Goal: Complete application form: Complete application form

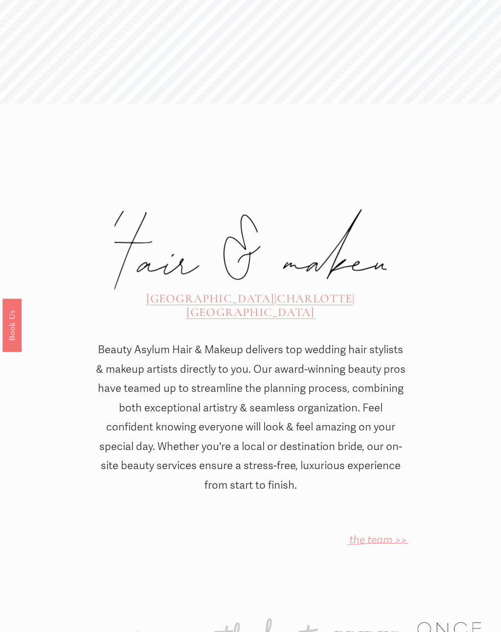
scroll to position [183, 0]
click at [302, 291] on span "CHARLOTTE" at bounding box center [314, 298] width 75 height 14
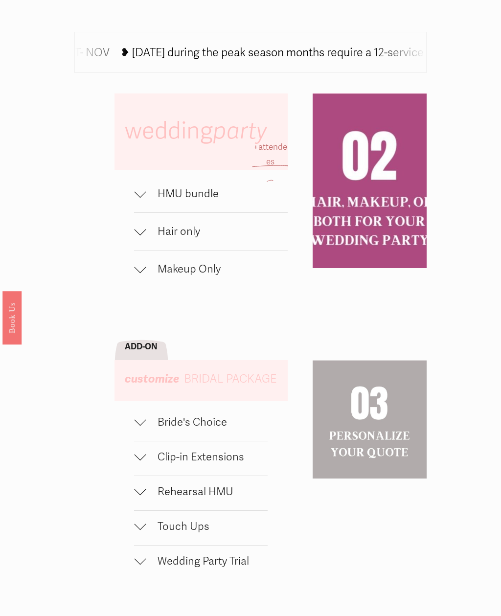
scroll to position [488, 0]
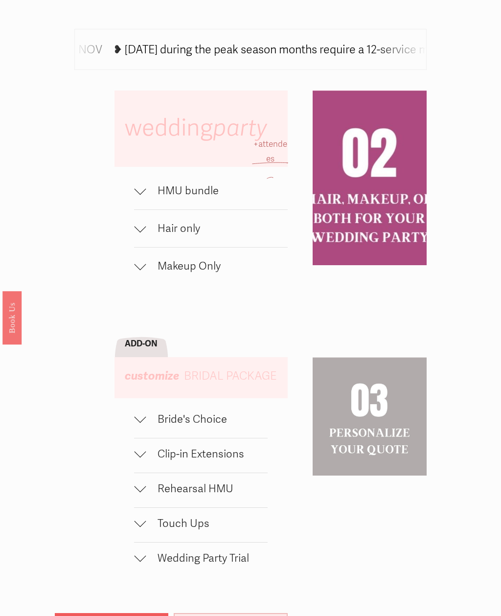
click at [142, 195] on div at bounding box center [140, 189] width 12 height 12
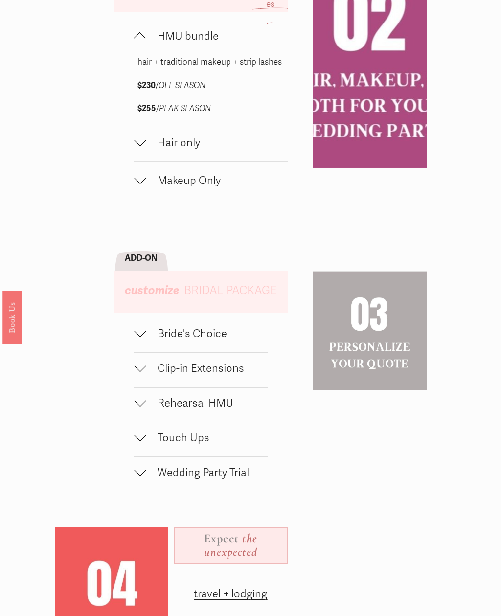
scroll to position [643, 0]
click at [134, 149] on div at bounding box center [140, 143] width 12 height 12
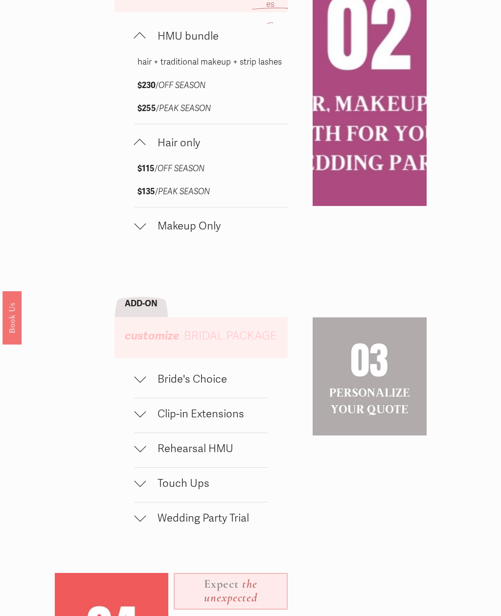
click at [136, 237] on button "Makeup Only" at bounding box center [211, 225] width 154 height 37
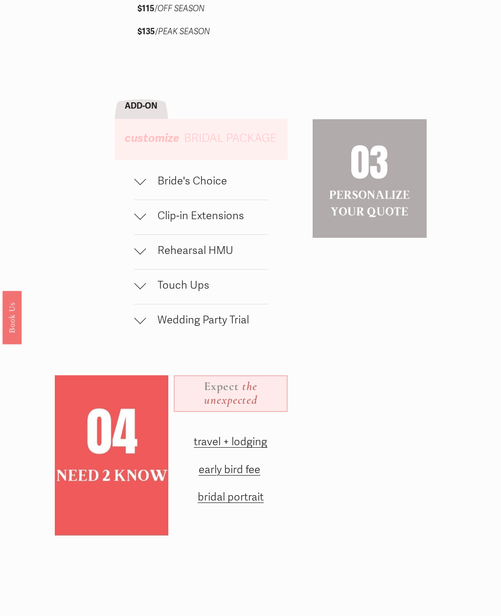
click at [135, 187] on div at bounding box center [140, 182] width 12 height 12
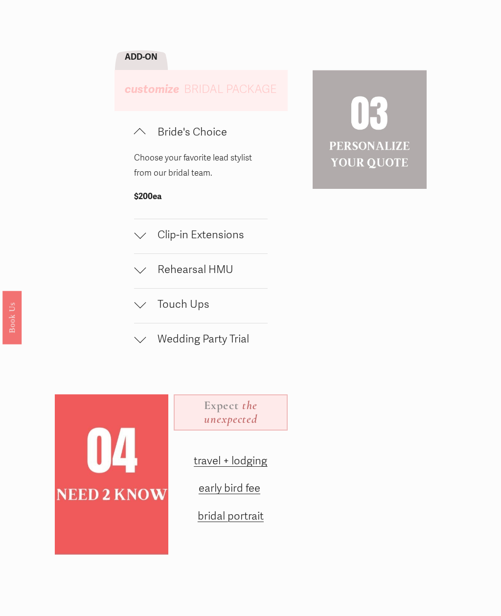
scroll to position [960, 0]
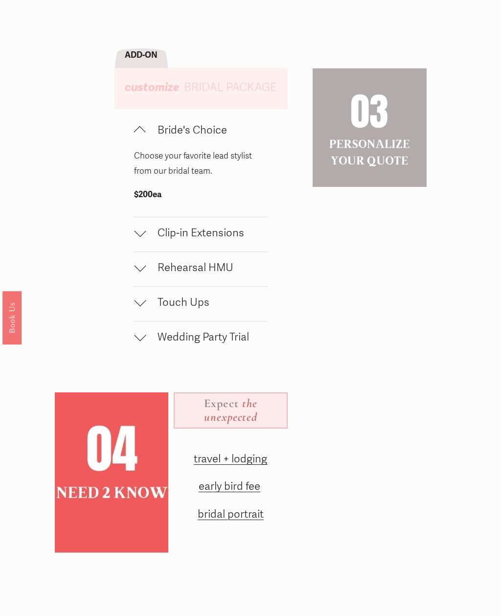
click at [136, 239] on div at bounding box center [140, 233] width 12 height 12
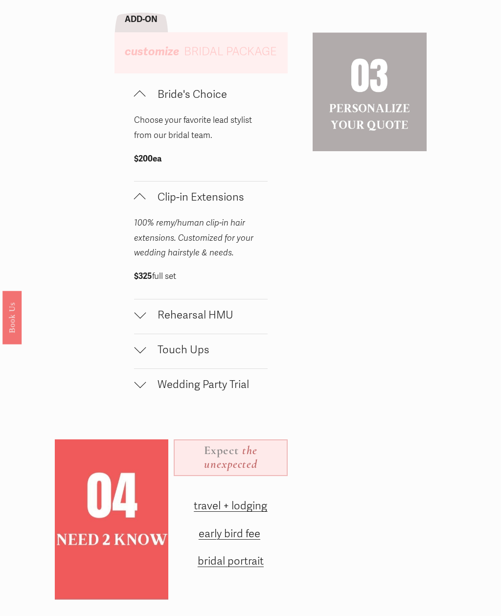
scroll to position [998, 0]
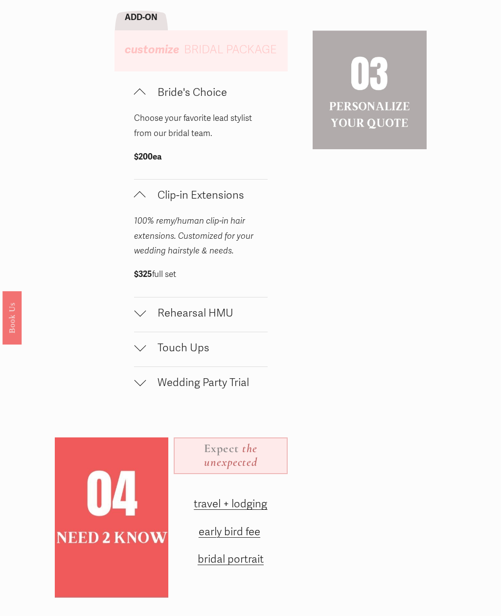
click at [143, 316] on div at bounding box center [140, 311] width 12 height 12
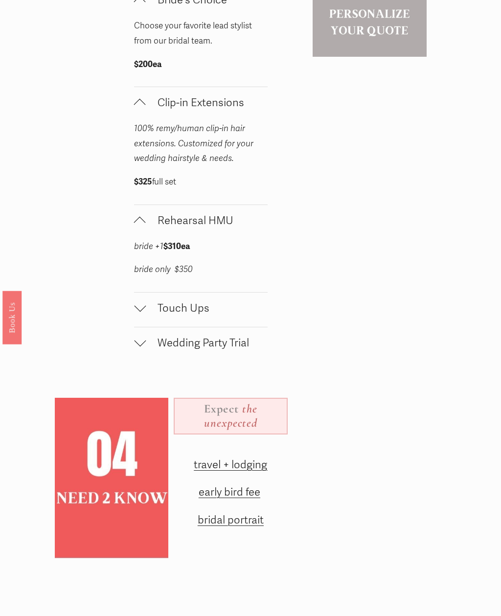
click at [138, 312] on div at bounding box center [140, 307] width 12 height 12
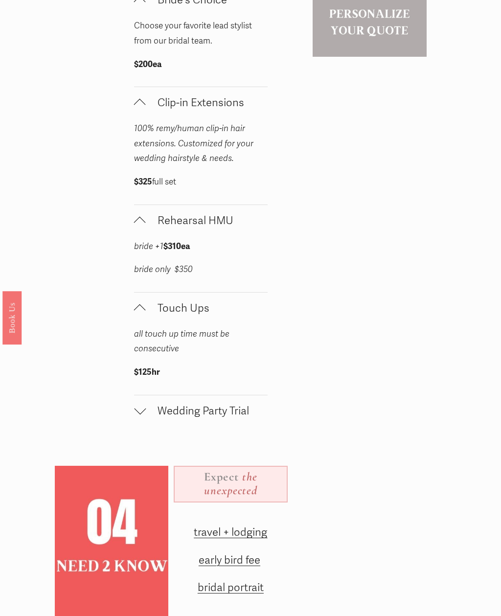
click at [138, 417] on div at bounding box center [140, 411] width 12 height 12
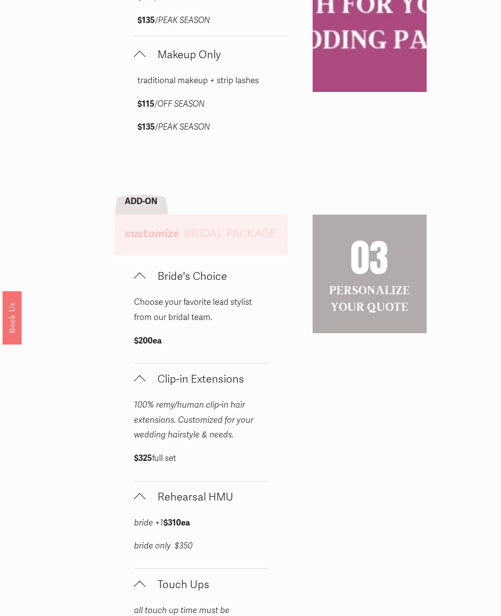
scroll to position [818, 0]
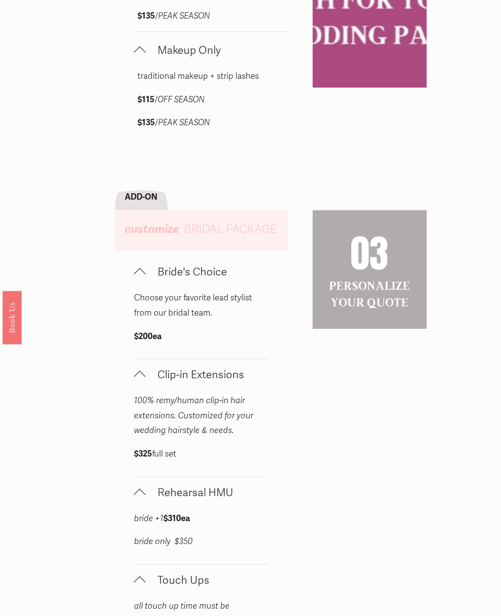
click at [15, 327] on link "Book Us" at bounding box center [11, 316] width 19 height 53
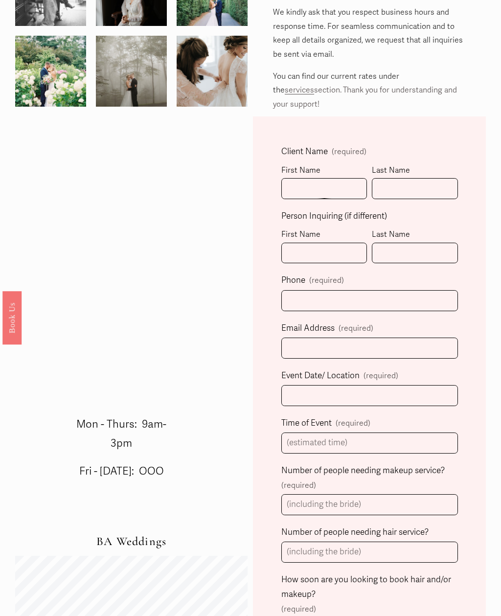
scroll to position [271, 0]
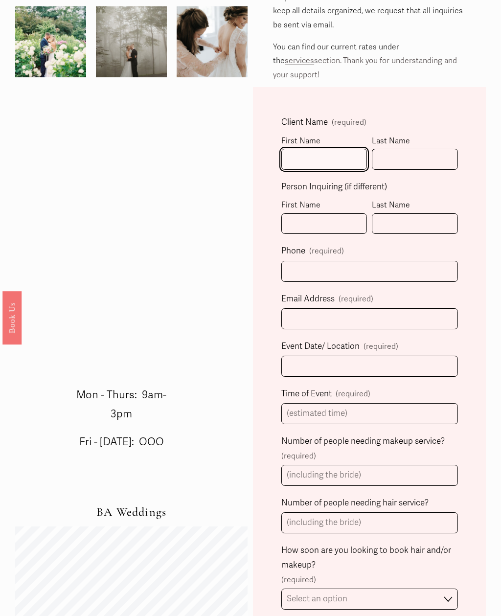
click at [328, 149] on input "First Name" at bounding box center [324, 159] width 86 height 21
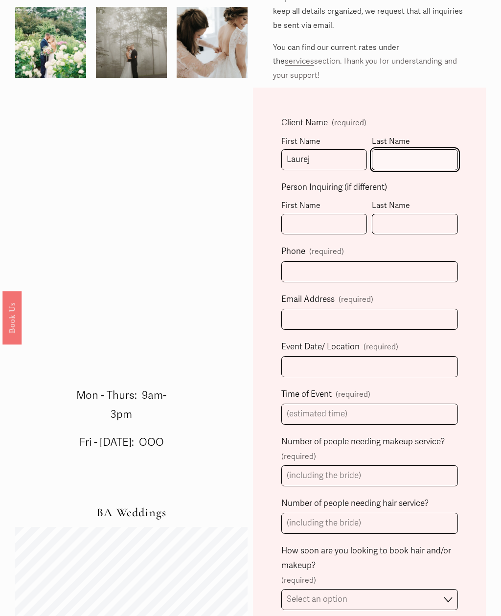
click at [441, 152] on input "Last Name" at bounding box center [415, 159] width 86 height 21
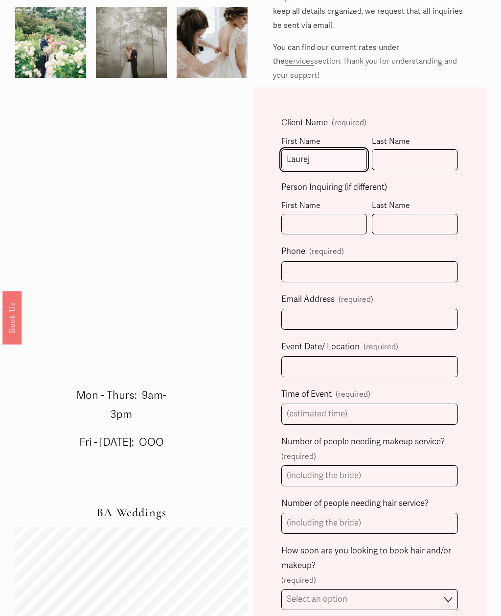
click at [334, 149] on input "Laurej" at bounding box center [324, 159] width 86 height 21
type input "Lauren"
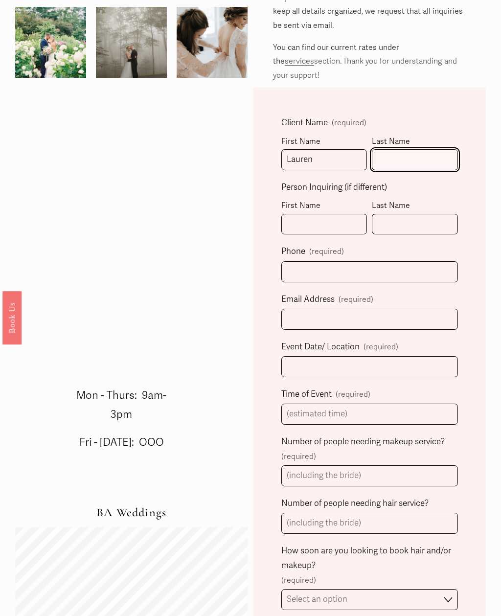
click at [431, 149] on input "Last Name" at bounding box center [415, 159] width 86 height 21
type input "Boyles"
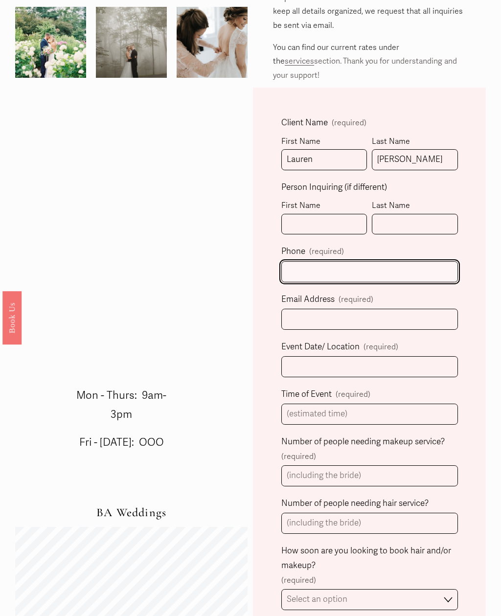
click at [409, 263] on input "text" at bounding box center [369, 271] width 177 height 21
type input "(704) 290-8603"
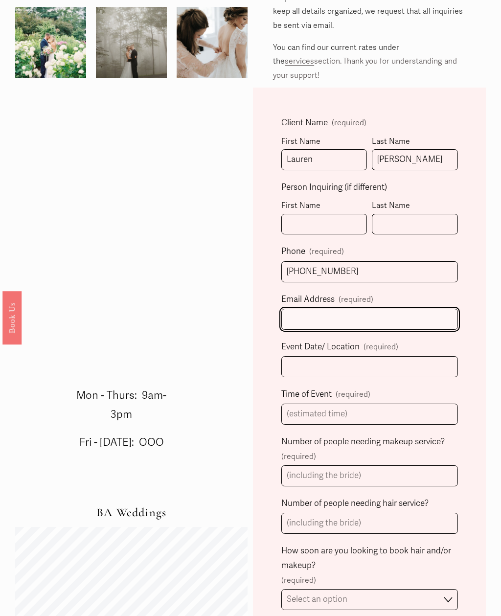
click at [401, 309] on input "Email Address (required)" at bounding box center [369, 319] width 177 height 21
type input "laurenboyles11@gmail.com"
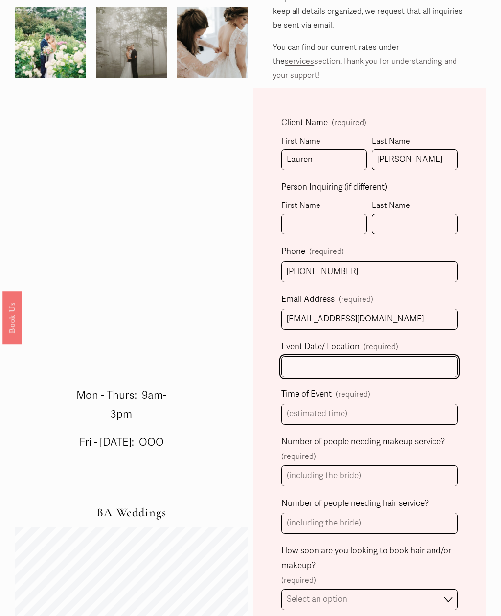
click at [408, 356] on input "Event Date/ Location (required)" at bounding box center [369, 366] width 177 height 21
type input "August 1, 2026 Pine Lake Country Club"
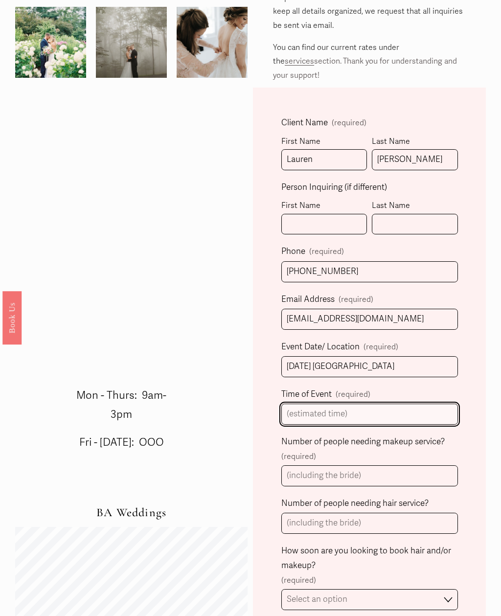
click at [381, 403] on input "Time of Event (required)" at bounding box center [369, 413] width 177 height 21
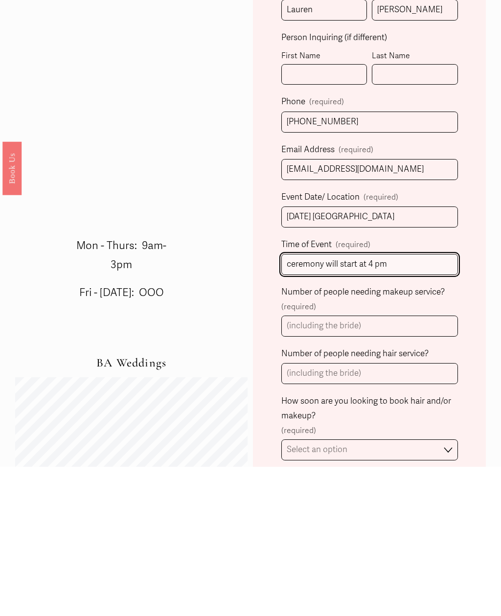
type input "ceremony will start at 4 pm"
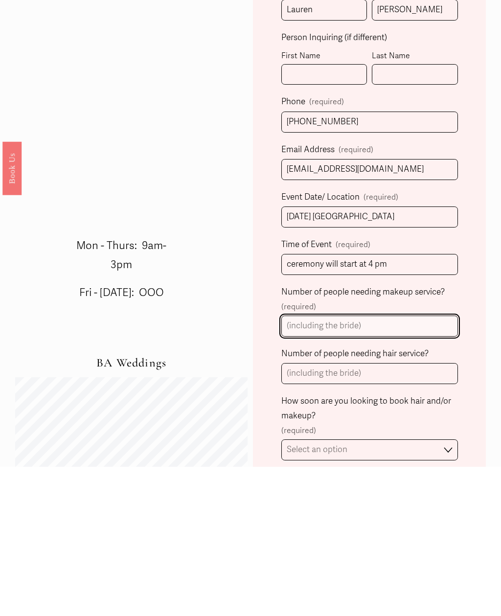
click at [430, 465] on input "Number of people needing makeup service? (required)" at bounding box center [369, 475] width 177 height 21
type input "10"
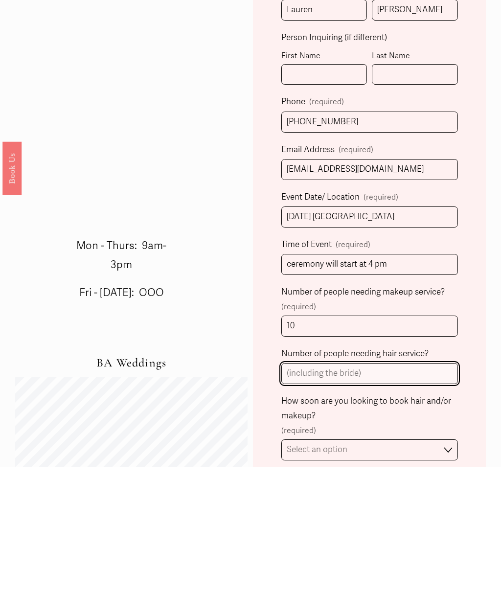
click at [410, 512] on input "Number of people needing hair service?" at bounding box center [369, 522] width 177 height 21
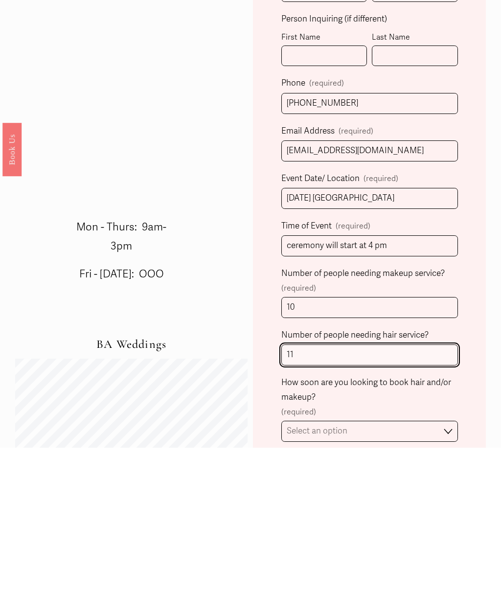
scroll to position [284, 0]
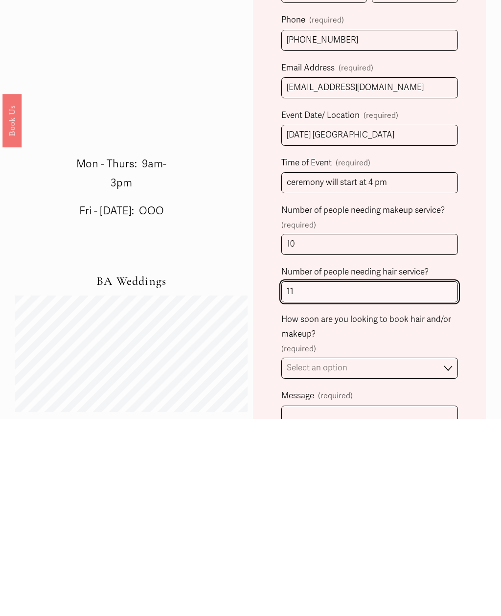
type input "11"
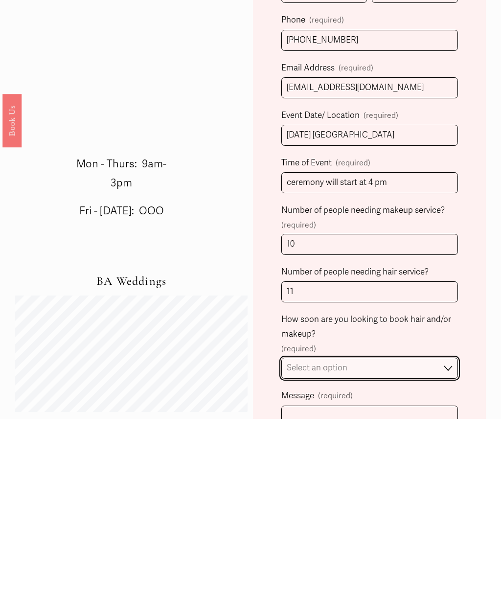
click at [452, 554] on select "Select an option Immediately 1-2 weeks I'm looking for information & not ready …" at bounding box center [369, 564] width 177 height 21
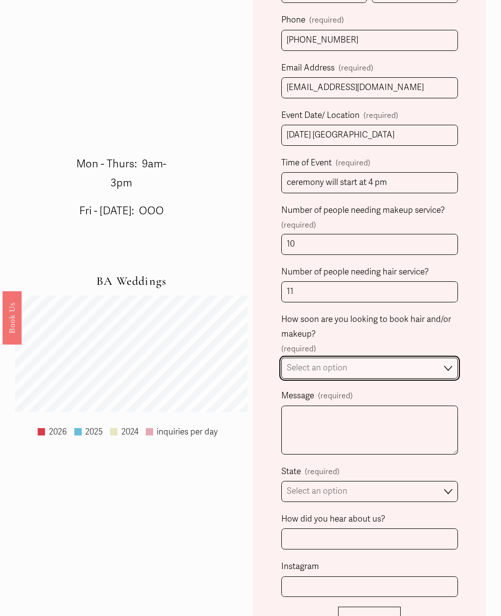
select select "1-2 weeks"
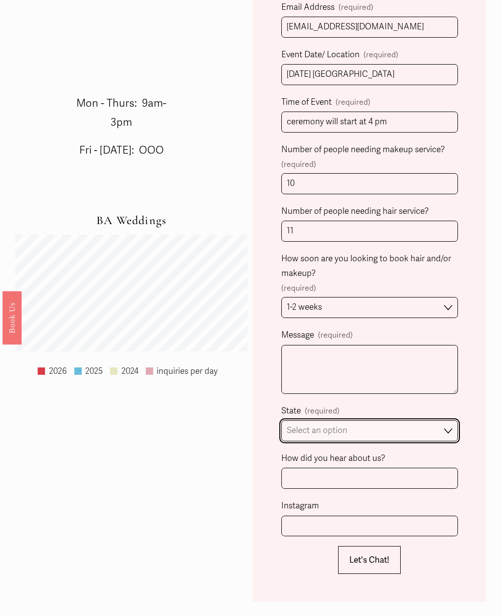
click at [427, 420] on select "Select an option Please Select One Atlanta, GA Charlotte, NC Charleston, SC Des…" at bounding box center [369, 430] width 177 height 21
select select "Charlotte, NC"
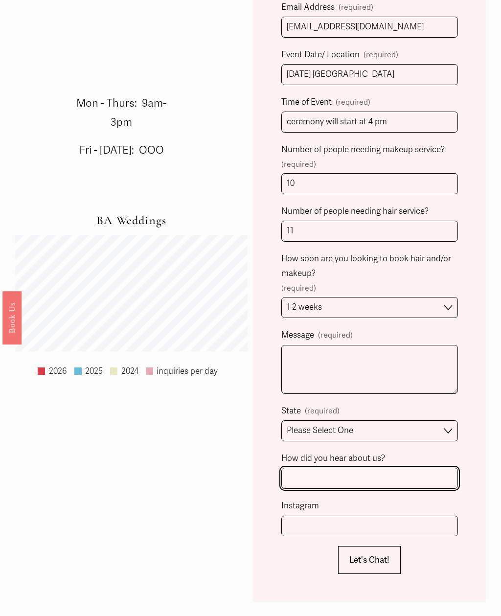
click at [392, 467] on input "How did you hear about us?" at bounding box center [369, 477] width 177 height 21
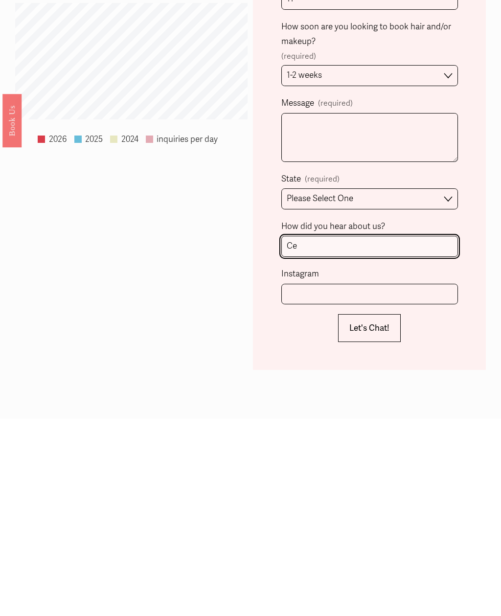
type input "C"
type input "Mint to Be Weddings"
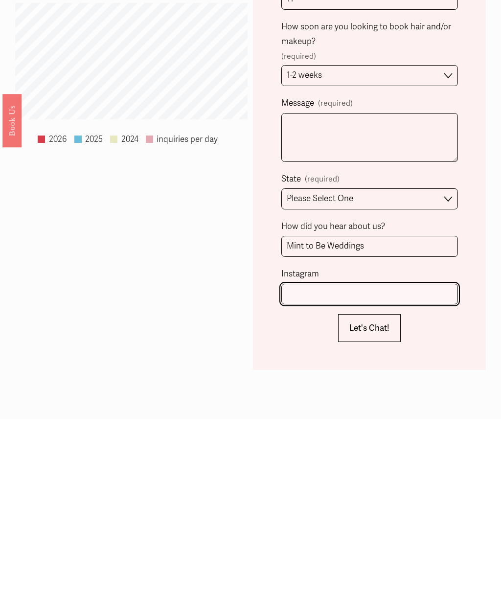
click at [419, 481] on input "Instagram" at bounding box center [369, 491] width 177 height 21
type input "laurenboyles_"
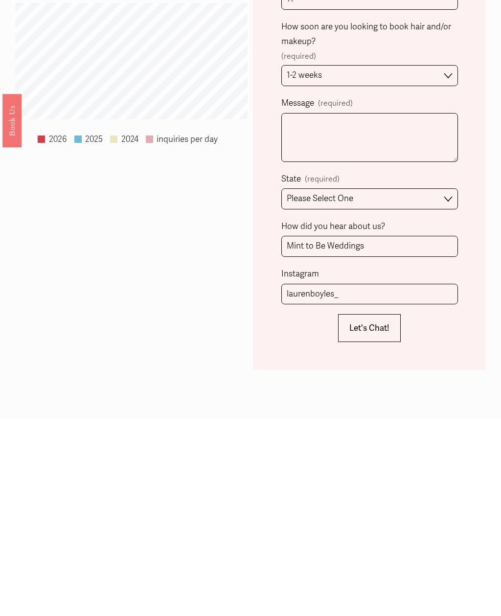
click at [400, 572] on h1 "Book Your Wedding Hairstylist & Makeup Artist Team" at bounding box center [250, 595] width 501 height 46
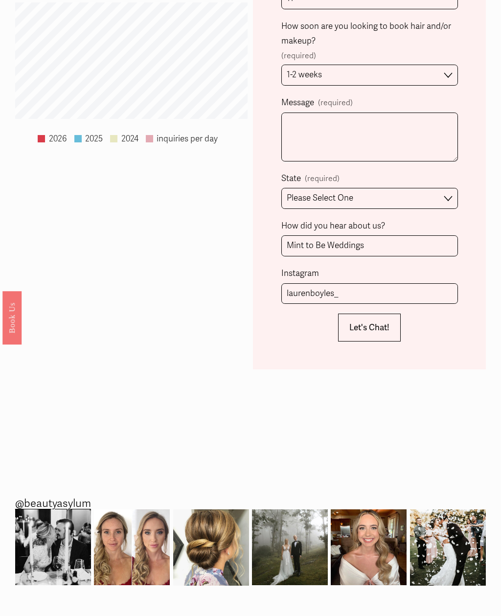
click at [383, 313] on button "Let's Chat! Let's Chat!" at bounding box center [369, 327] width 63 height 28
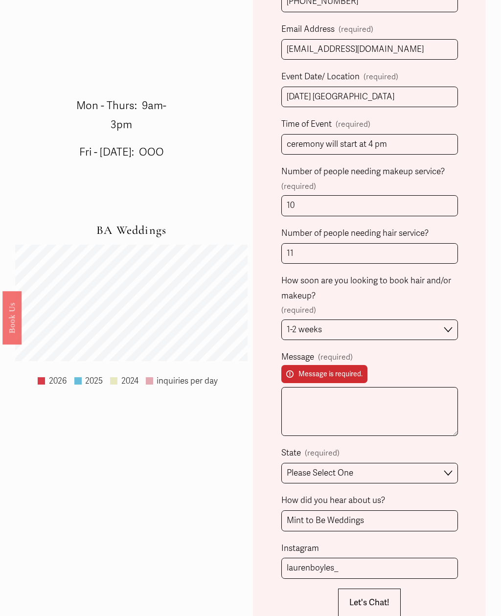
scroll to position [575, 0]
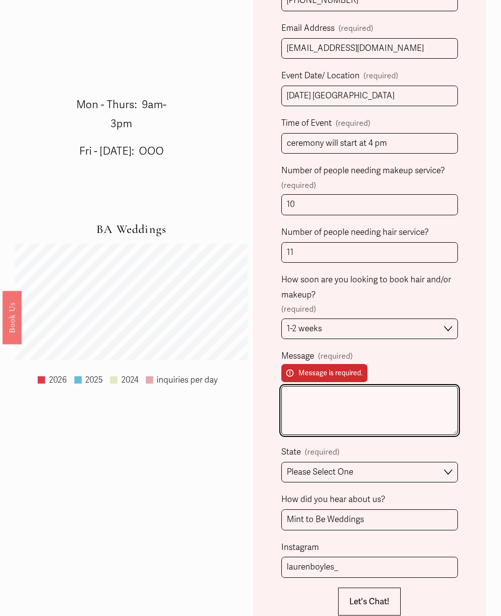
click at [306, 392] on textarea "Message (required) Message is required." at bounding box center [369, 410] width 177 height 49
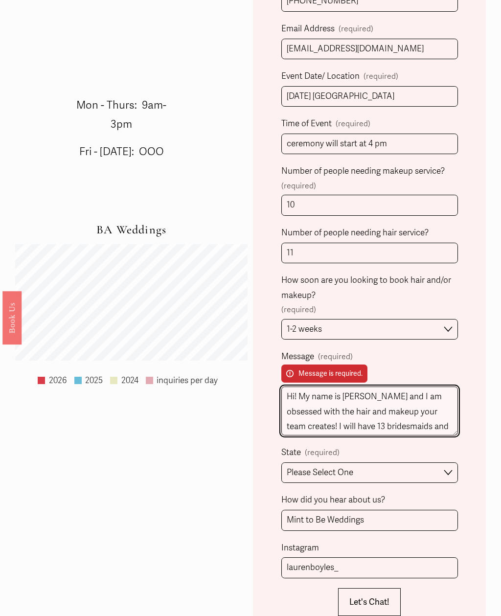
scroll to position [11, 0]
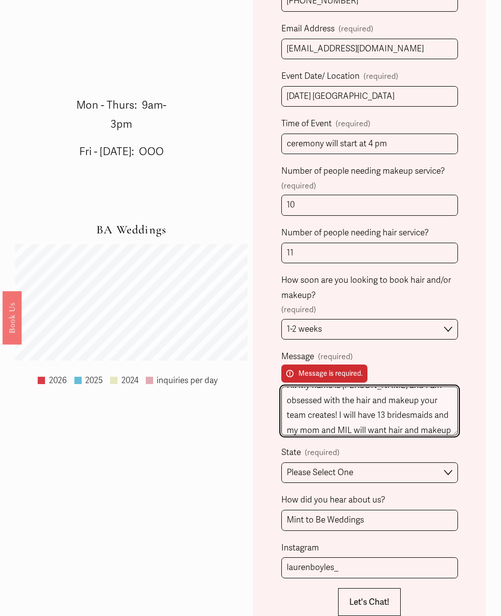
click at [385, 402] on textarea "Hi! My name is Lauren and I am obsessed with the hair and makeup your team crea…" at bounding box center [369, 410] width 177 height 49
click at [382, 392] on textarea "Hi! My name is Lauren and I am obsessed with the hair and makeup your team crea…" at bounding box center [369, 410] width 177 height 49
click at [439, 406] on textarea "Hi! My name is Lauren and I am obsessed with the hair and makeup your team crea…" at bounding box center [369, 410] width 177 height 49
click at [380, 391] on textarea "Hi! My name is Lauren and I am obsessed with the hair and makeup your team crea…" at bounding box center [369, 410] width 177 height 49
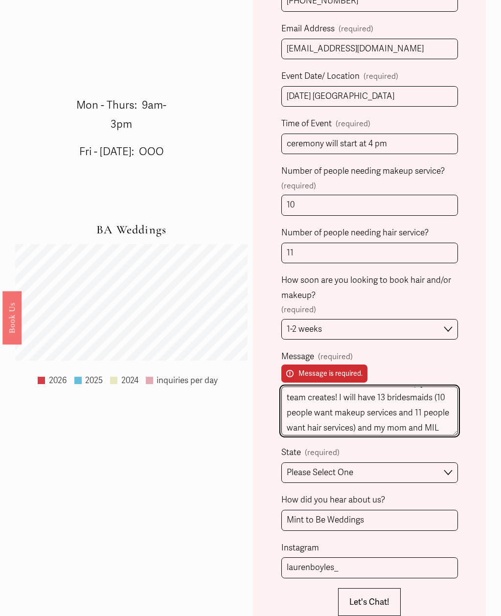
click at [383, 386] on textarea "Hi! My name is Lauren and I am obsessed with the hair and makeup your team crea…" at bounding box center [369, 410] width 177 height 49
click at [378, 386] on textarea "Hi! My name is Lauren and I am obsessed with the hair and makeup your team crea…" at bounding box center [369, 410] width 177 height 49
click at [375, 386] on textarea "Hi! My name is Lauren and I am obsessed with the hair and makeup your team crea…" at bounding box center [369, 410] width 177 height 49
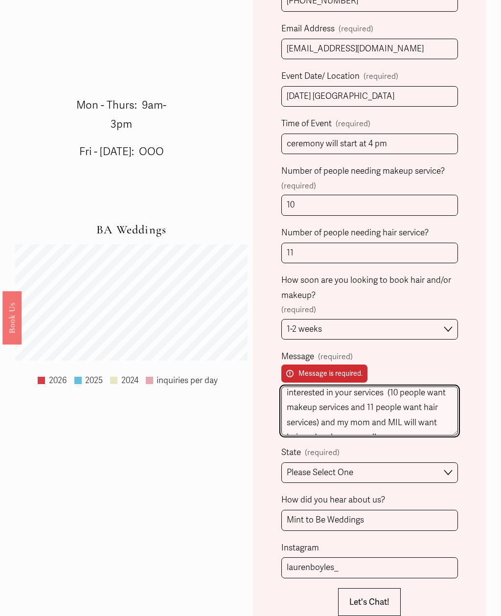
scroll to position [65, 0]
click at [397, 386] on textarea "Hi! My name is Lauren and I am obsessed with the hair and makeup your team crea…" at bounding box center [369, 410] width 177 height 49
click at [408, 386] on textarea "Hi! My name is Lauren and I am obsessed with the hair and makeup your team crea…" at bounding box center [369, 410] width 177 height 49
click at [416, 386] on textarea "Hi! My name is Lauren and I am obsessed with the hair and makeup your team crea…" at bounding box center [369, 410] width 177 height 49
click at [404, 386] on textarea "Hi! My name is Lauren and I am obsessed with the hair and makeup your team crea…" at bounding box center [369, 410] width 177 height 49
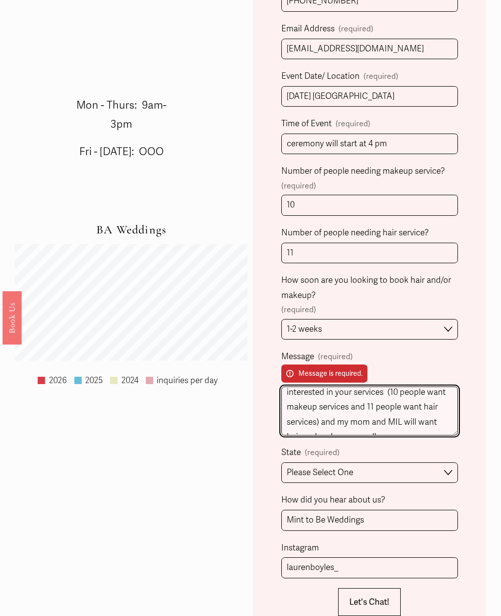
click at [401, 386] on textarea "Hi! My name is Lauren and I am obsessed with the hair and makeup your team crea…" at bounding box center [369, 410] width 177 height 49
click at [313, 400] on textarea "Hi! My name is Lauren and I am obsessed with the hair and makeup your team crea…" at bounding box center [369, 410] width 177 height 49
click at [365, 396] on textarea "Hi! My name is Lauren and I am obsessed with the hair and makeup your team crea…" at bounding box center [369, 410] width 177 height 49
click at [356, 396] on textarea "Hi! My name is Lauren and I am obsessed with the hair and makeup your team crea…" at bounding box center [369, 410] width 177 height 49
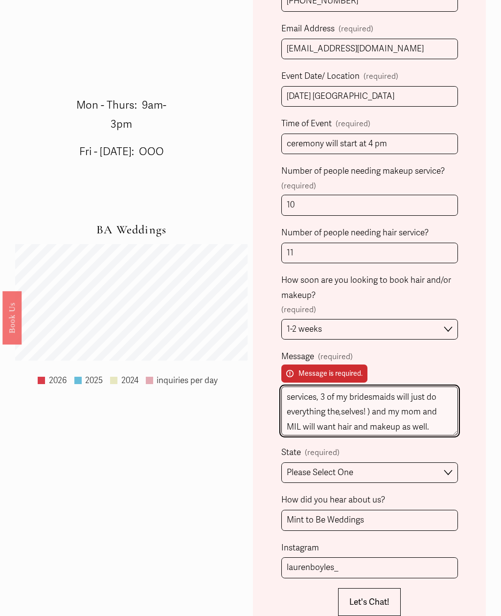
scroll to position [89, 0]
click at [298, 388] on textarea "Hi! My name is Lauren and I am obsessed with the hair and makeup your team crea…" at bounding box center [369, 410] width 177 height 49
click at [341, 391] on textarea "Hi! My name is Lauren and I am obsessed with the hair and makeup your team crea…" at bounding box center [369, 410] width 177 height 49
click at [341, 390] on textarea "Hi! My name is Lauren and I am obsessed with the hair and makeup your team crea…" at bounding box center [369, 410] width 177 height 49
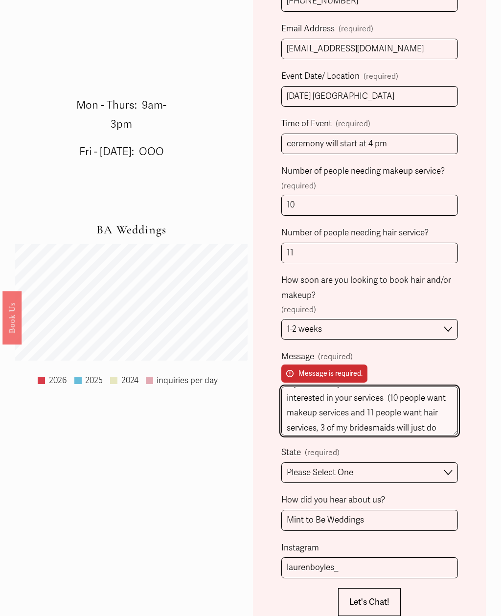
click at [444, 386] on textarea "Hi! My name is Lauren and I am obsessed with the hair and makeup your team crea…" at bounding box center [369, 410] width 177 height 49
click at [288, 392] on textarea "Hi! My name is Lauren and I am obsessed with the hair and makeup your team crea…" at bounding box center [369, 410] width 177 height 49
click at [288, 391] on textarea "Hi! My name is Lauren and I am obsessed with the hair and makeup your team crea…" at bounding box center [369, 410] width 177 height 49
click at [386, 387] on textarea "Hi! My name is Lauren and I am obsessed with the hair and makeup your team crea…" at bounding box center [369, 410] width 177 height 49
click at [400, 389] on textarea "Hi! My name is Lauren and I am obsessed with the hair and makeup your team crea…" at bounding box center [369, 410] width 177 height 49
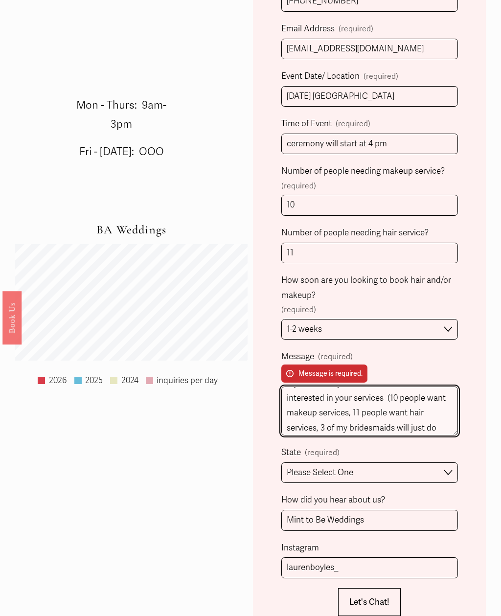
click at [394, 390] on textarea "Hi! My name is Lauren and I am obsessed with the hair and makeup your team crea…" at bounding box center [369, 410] width 177 height 49
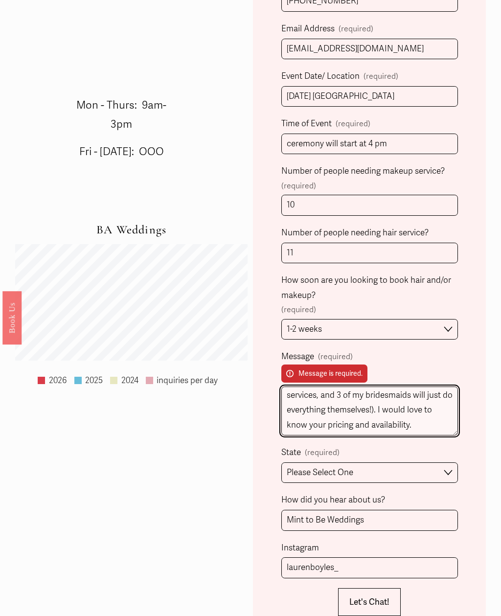
scroll to position [103, 0]
click at [396, 396] on textarea "Hi! My name is Lauren and I am obsessed with the hair and makeup your team crea…" at bounding box center [369, 410] width 177 height 49
click at [291, 386] on textarea "Hi! My name is Lauren and I am obsessed with the hair and makeup your team crea…" at bounding box center [369, 410] width 177 height 49
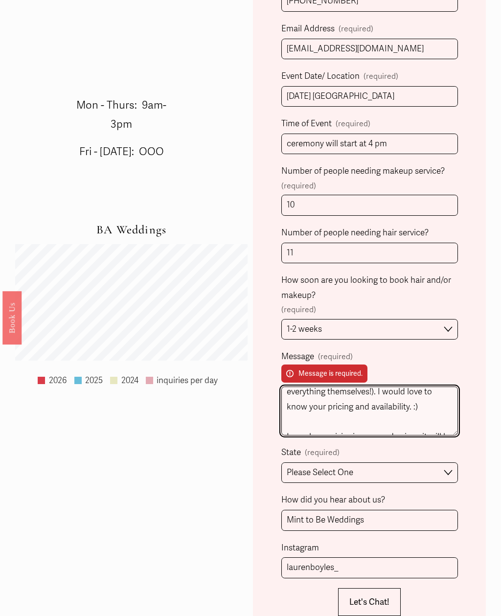
scroll to position [177, 0]
type textarea "Hi! My name is Lauren and I am obsessed with the hair and makeup your team crea…"
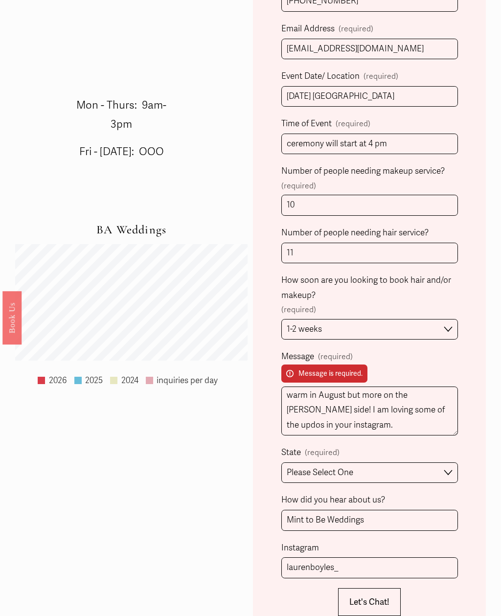
click at [263, 406] on div "Form submission failed. Review the following information: Message. Client Name …" at bounding box center [369, 213] width 233 height 861
click at [355, 597] on span "Let's Chat!" at bounding box center [369, 602] width 40 height 10
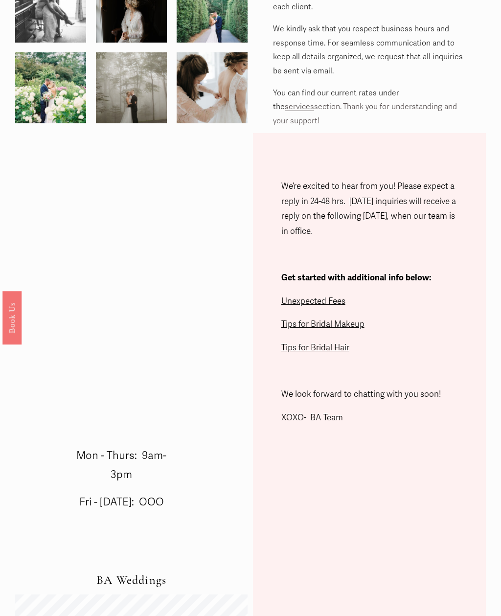
scroll to position [0, 0]
